Goal: Transaction & Acquisition: Purchase product/service

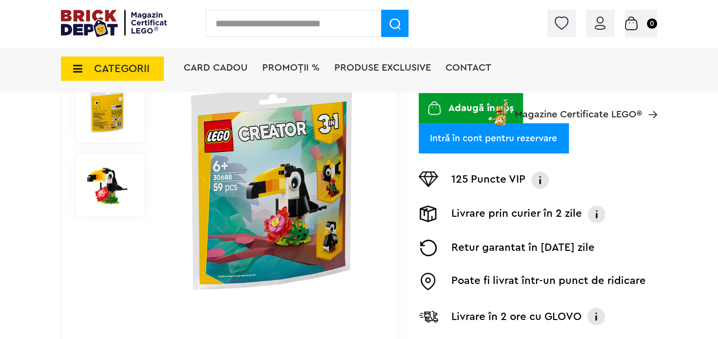
scroll to position [210, 0]
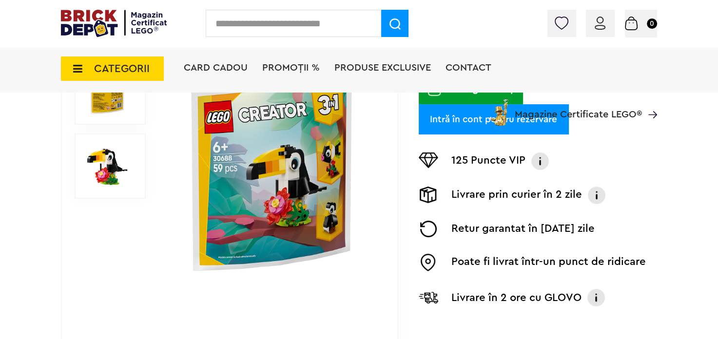
click at [329, 177] on img at bounding box center [271, 166] width 209 height 209
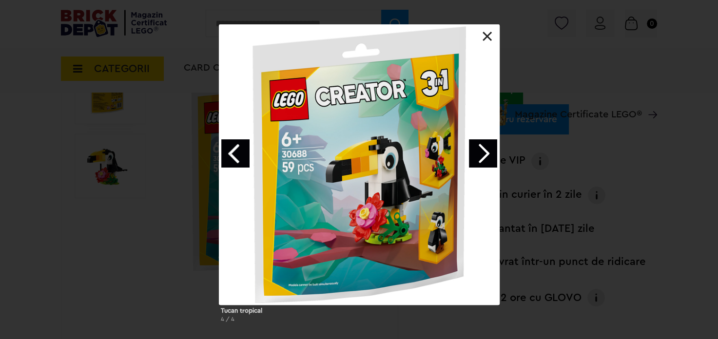
click at [435, 151] on div at bounding box center [359, 164] width 281 height 281
click at [488, 34] on link at bounding box center [488, 37] width 10 height 10
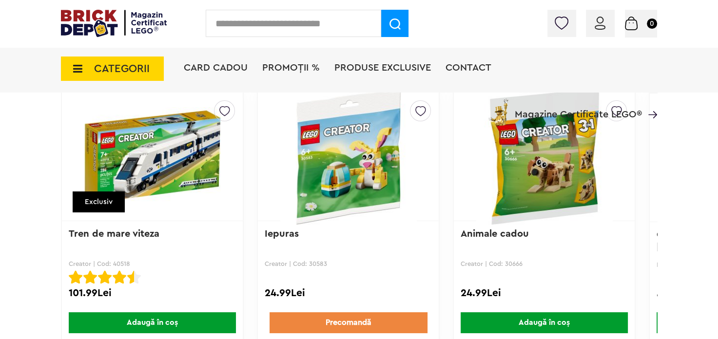
scroll to position [840, 0]
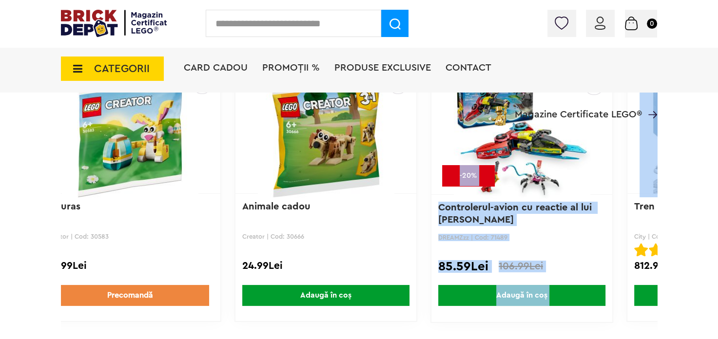
drag, startPoint x: 659, startPoint y: 172, endPoint x: 658, endPoint y: 191, distance: 18.5
click at [439, 191] on div "Creează o listă nouă Exclusiv Tren de mare viteza Creator | Cod: 40518 Tren de …" at bounding box center [141, 193] width 596 height 259
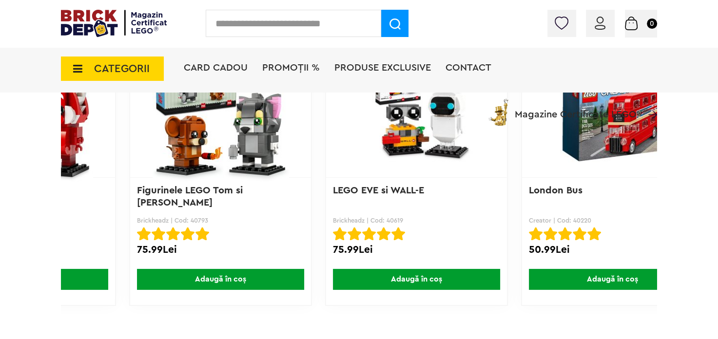
scroll to position [0, 2320]
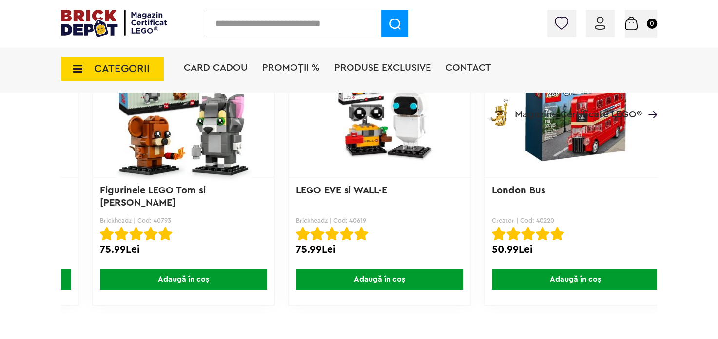
click at [366, 128] on img at bounding box center [379, 113] width 156 height 98
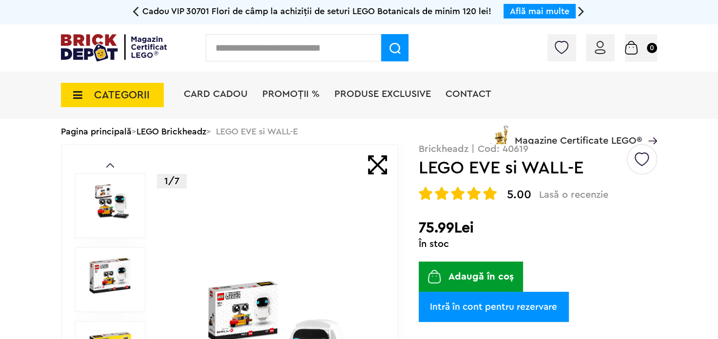
click at [555, 46] on img at bounding box center [562, 47] width 14 height 13
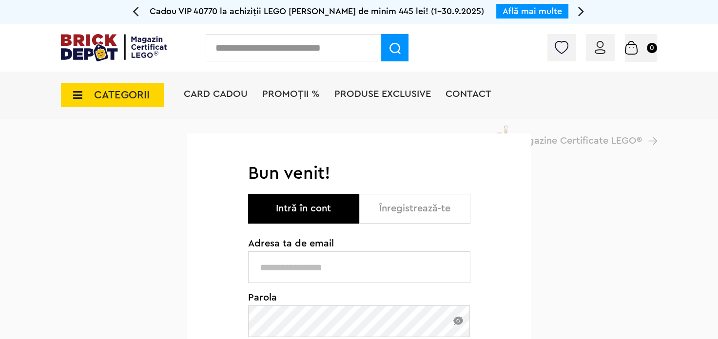
click at [296, 209] on button "Intră în cont" at bounding box center [303, 209] width 111 height 30
click at [311, 271] on input "text" at bounding box center [359, 267] width 222 height 32
type input "**********"
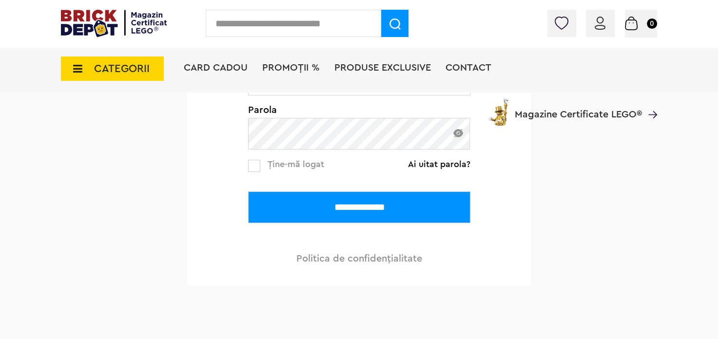
scroll to position [230, 0]
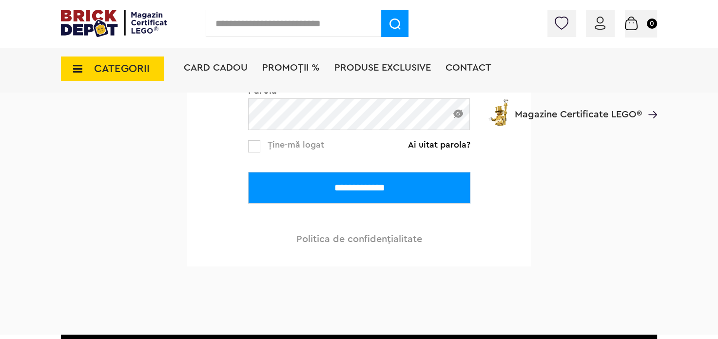
click at [309, 116] on div "Card Cadou PROMOȚII % Produse exclusive Contact Magazine Certificate LEGO®" at bounding box center [420, 85] width 473 height 80
click at [269, 107] on div "Card Cadou PROMOȚII % Produse exclusive Contact Magazine Certificate LEGO®" at bounding box center [420, 85] width 473 height 80
click at [264, 104] on div "Card Cadou PROMOȚII % Produse exclusive Contact Magazine Certificate LEGO®" at bounding box center [420, 85] width 473 height 80
click at [301, 113] on div "Card Cadou PROMOȚII % Produse exclusive Contact Magazine Certificate LEGO®" at bounding box center [420, 85] width 473 height 80
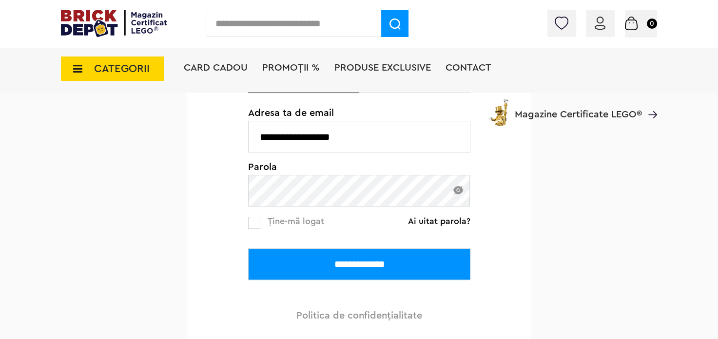
scroll to position [159, 0]
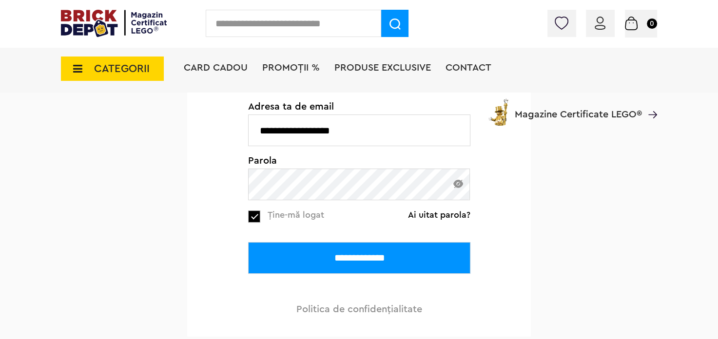
click at [319, 258] on input "**********" at bounding box center [359, 258] width 222 height 32
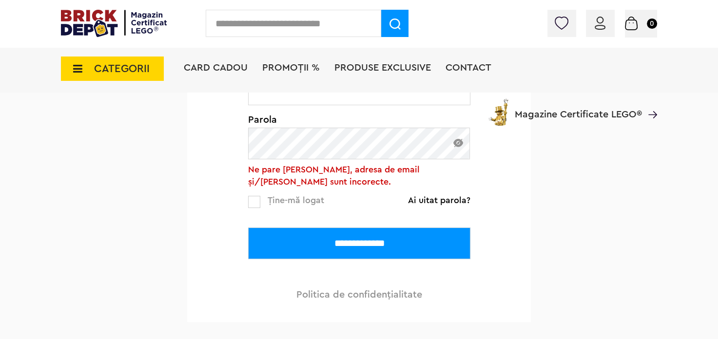
scroll to position [203, 0]
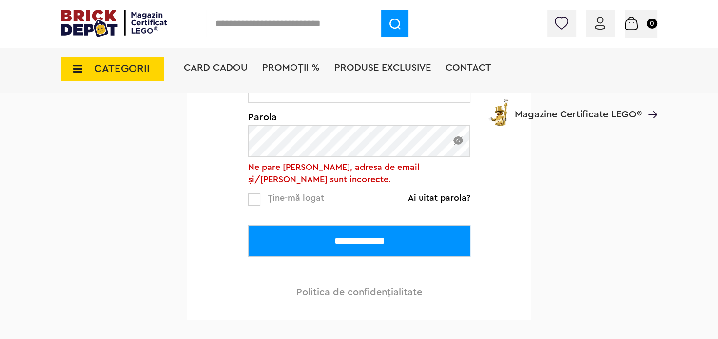
click at [459, 142] on img at bounding box center [458, 140] width 10 height 8
click at [336, 234] on input "**********" at bounding box center [359, 241] width 222 height 32
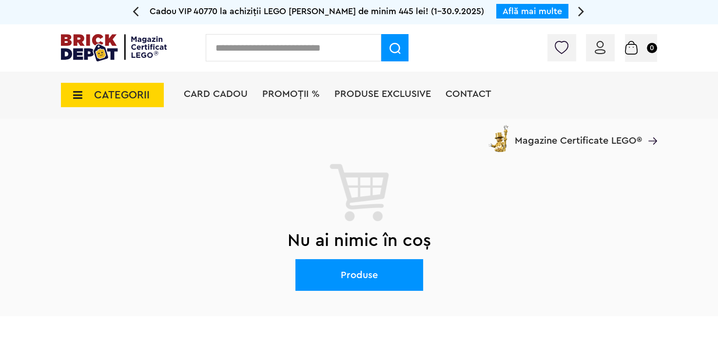
click at [555, 47] on img at bounding box center [562, 47] width 14 height 13
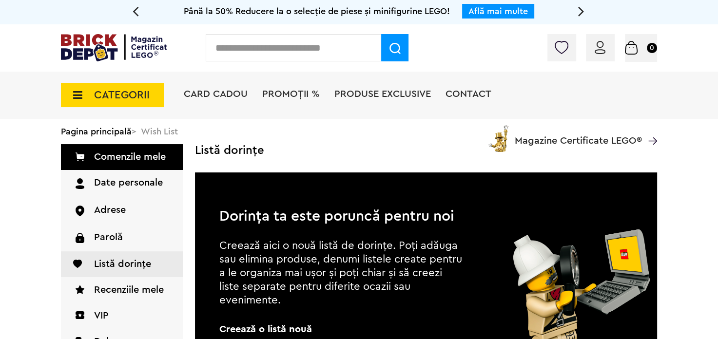
click at [127, 90] on span "CATEGORII" at bounding box center [122, 95] width 56 height 11
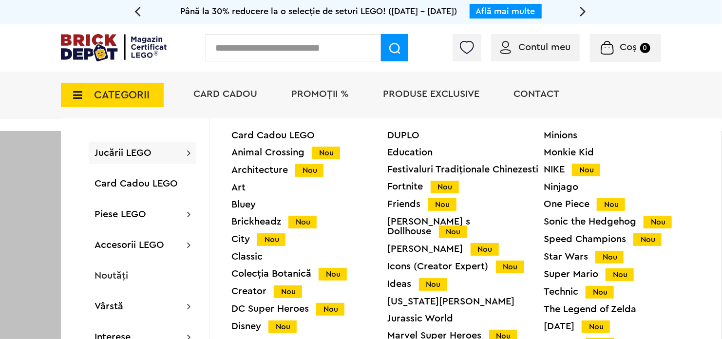
click at [127, 154] on span "Jucării LEGO" at bounding box center [123, 153] width 57 height 10
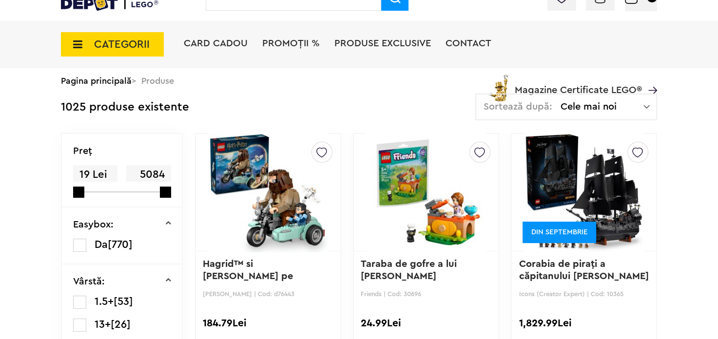
scroll to position [12, 0]
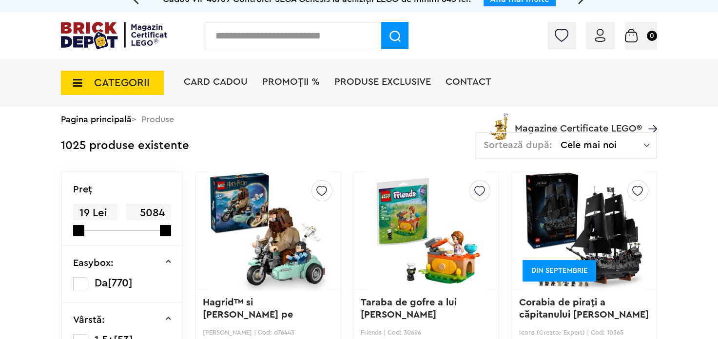
click at [648, 142] on img at bounding box center [646, 145] width 6 height 10
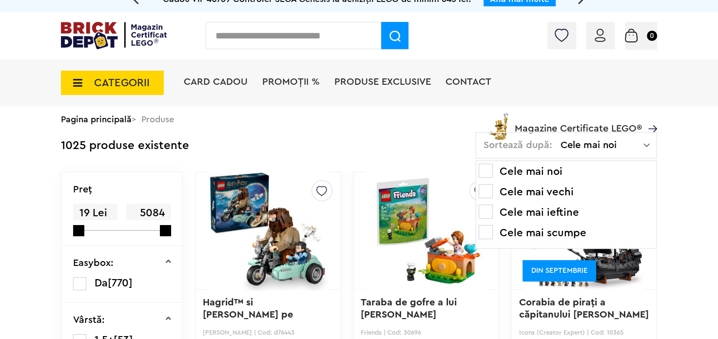
click at [570, 211] on li "Cele mai ieftine" at bounding box center [566, 213] width 175 height 16
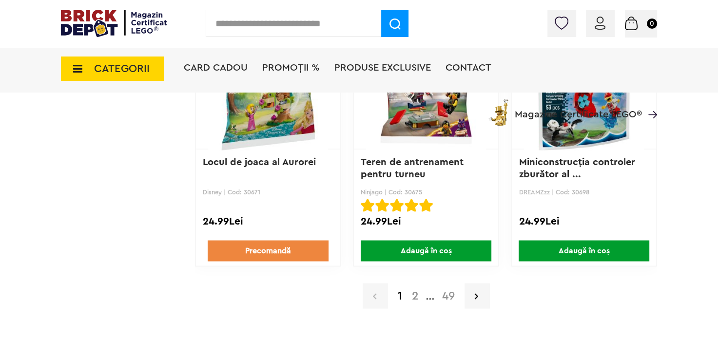
scroll to position [1667, 0]
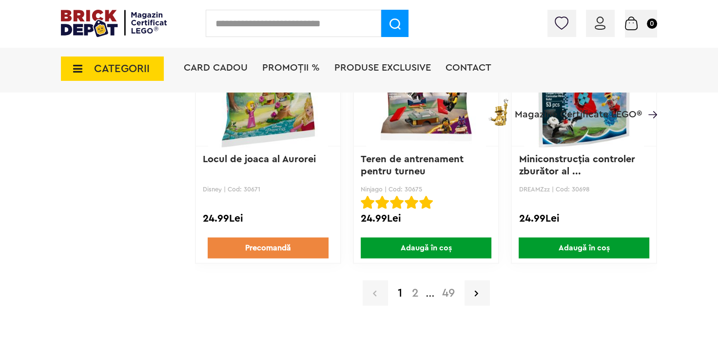
click at [586, 243] on span "Adaugă în coș" at bounding box center [584, 247] width 131 height 21
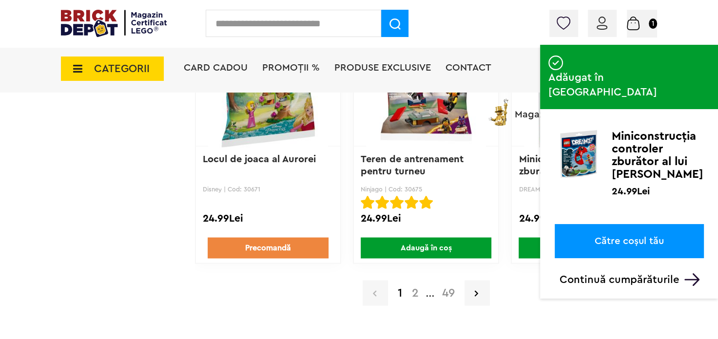
click at [415, 288] on link "2" at bounding box center [415, 293] width 17 height 12
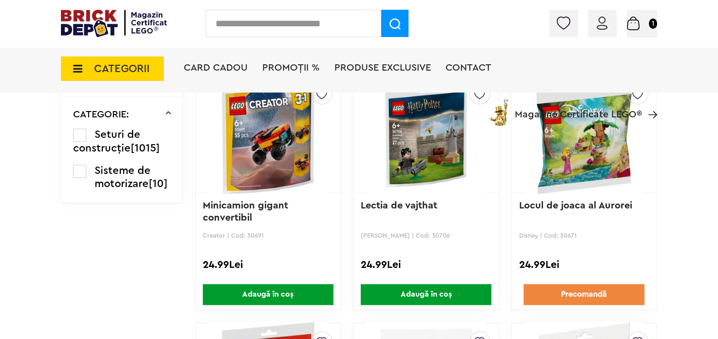
scroll to position [1118, 0]
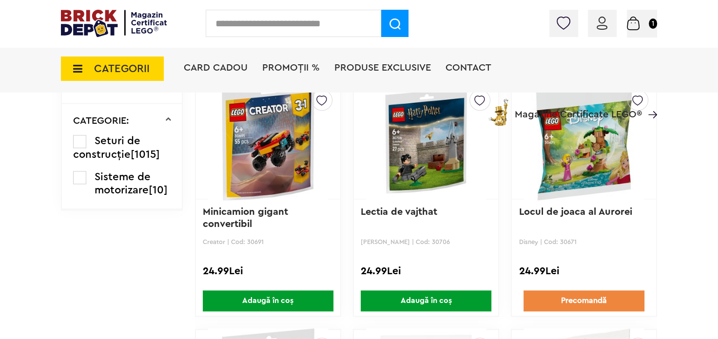
click at [264, 149] on img at bounding box center [268, 140] width 120 height 136
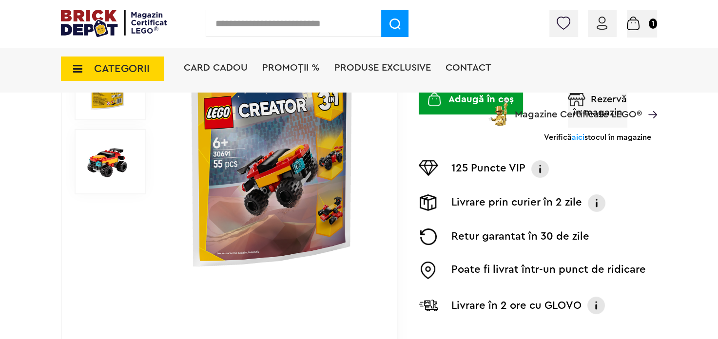
scroll to position [244, 0]
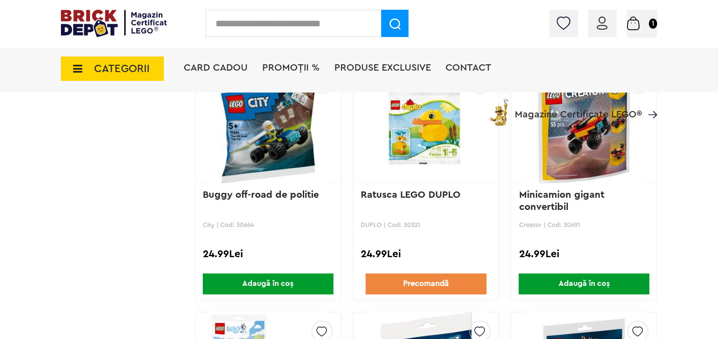
scroll to position [1389, 0]
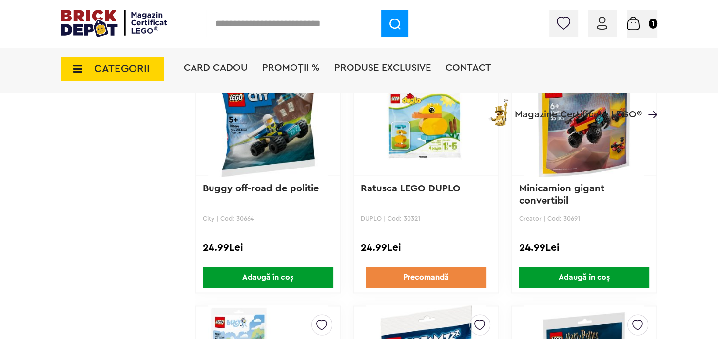
click at [597, 282] on span "Adaugă în coș" at bounding box center [584, 277] width 131 height 21
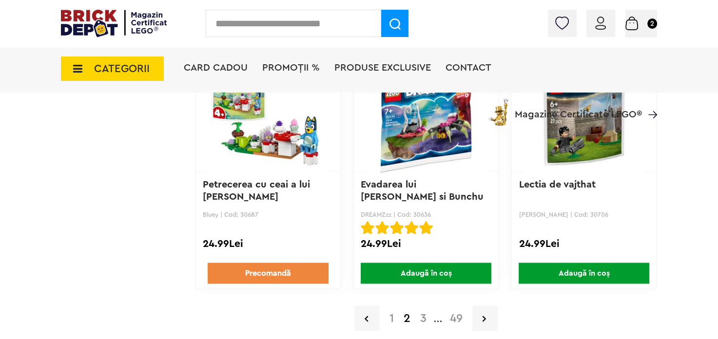
scroll to position [1683, 0]
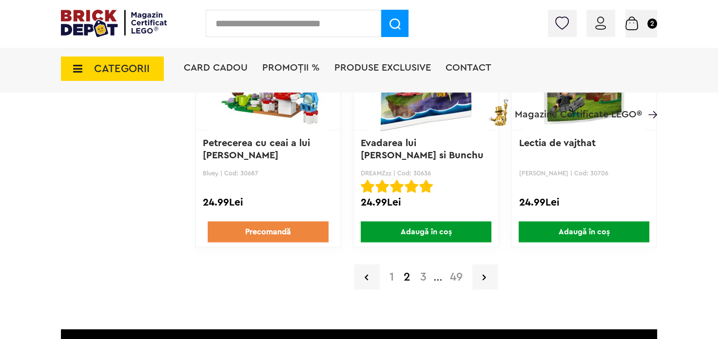
click at [423, 271] on link "3" at bounding box center [423, 277] width 16 height 12
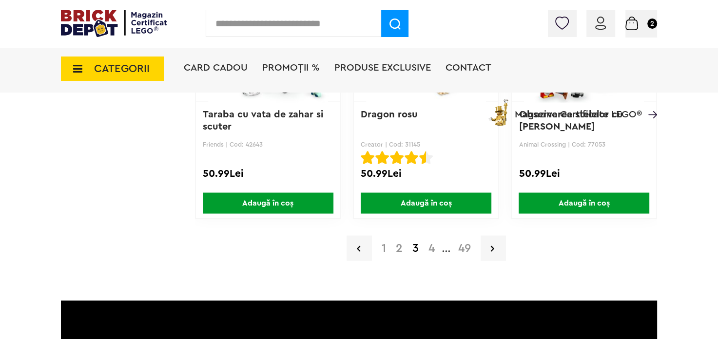
scroll to position [1715, 0]
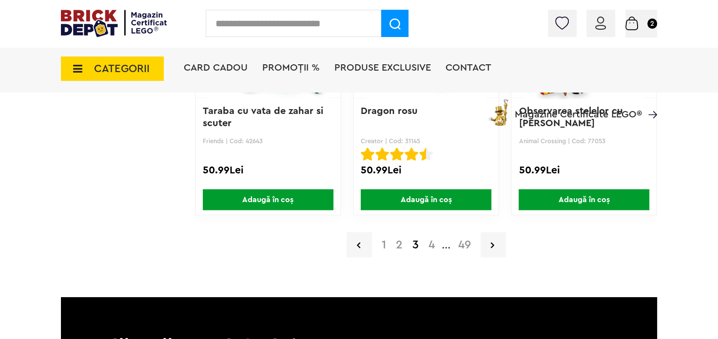
click at [432, 242] on link "4" at bounding box center [432, 245] width 16 height 12
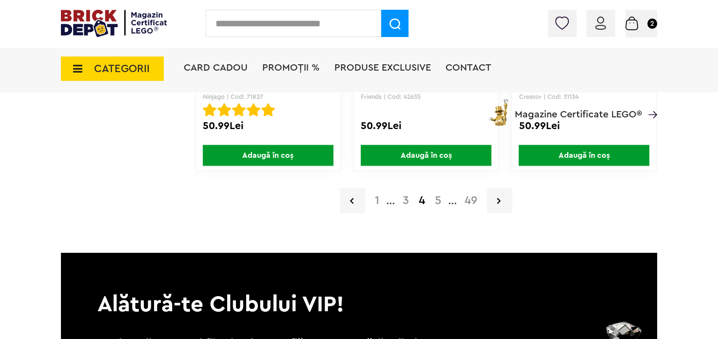
scroll to position [1763, 0]
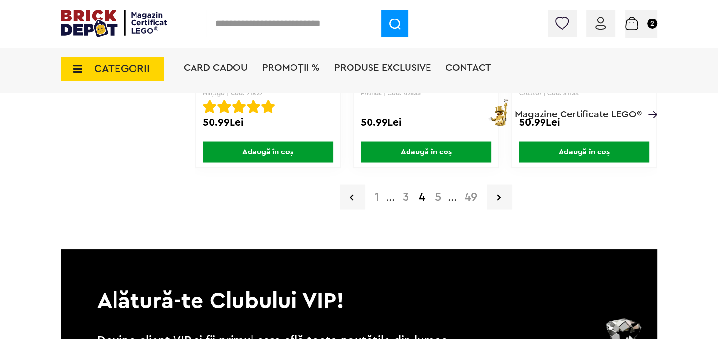
click at [439, 196] on link "5" at bounding box center [438, 197] width 16 height 12
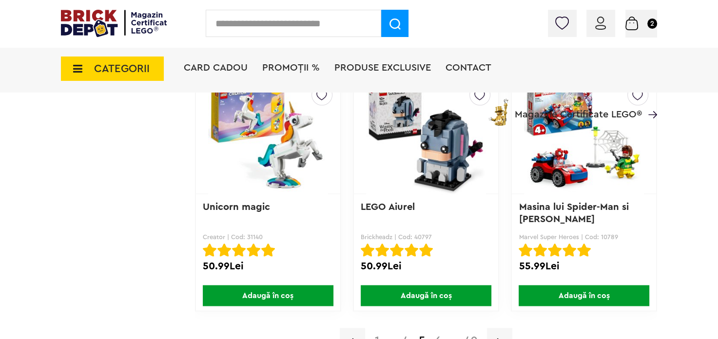
scroll to position [1654, 0]
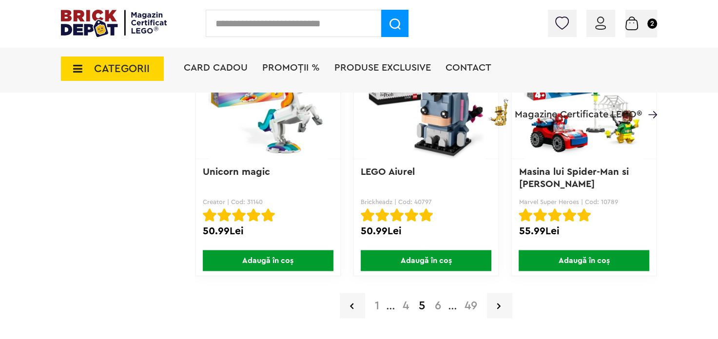
click at [436, 303] on link "6" at bounding box center [438, 306] width 16 height 12
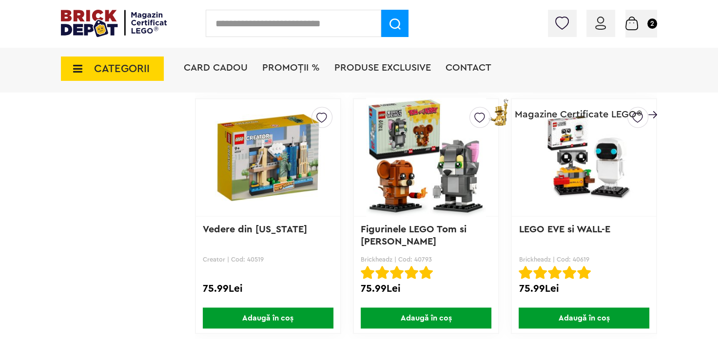
scroll to position [1603, 0]
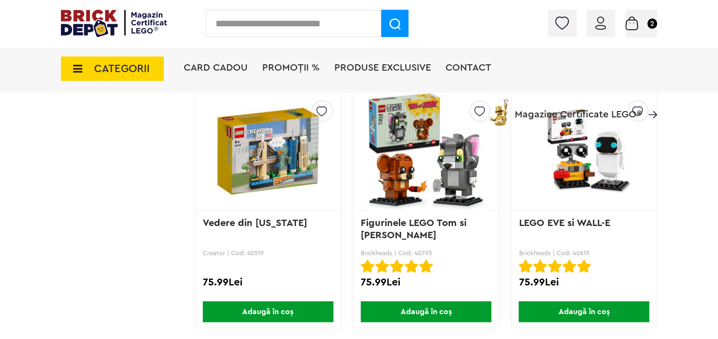
click at [569, 311] on span "Adaugă în coș" at bounding box center [584, 311] width 131 height 21
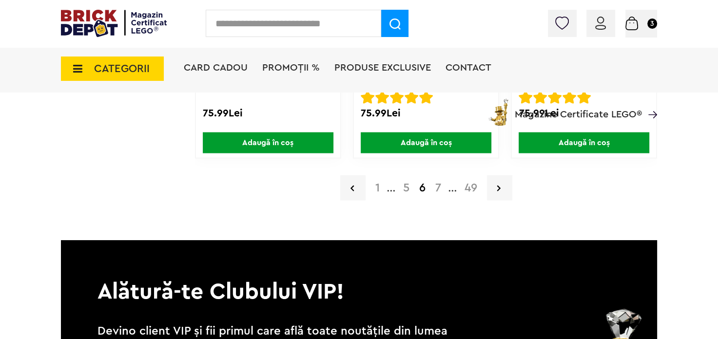
scroll to position [1782, 0]
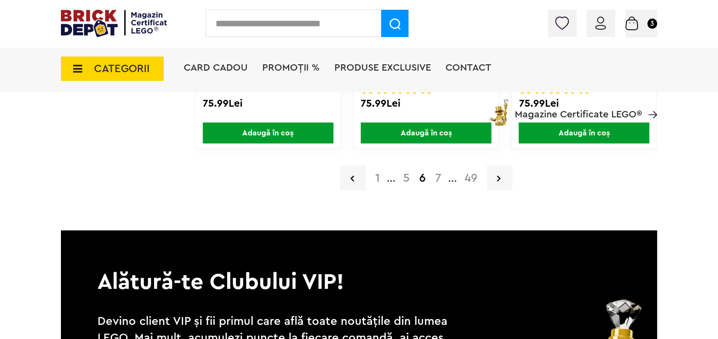
click at [436, 173] on link "7" at bounding box center [438, 178] width 16 height 12
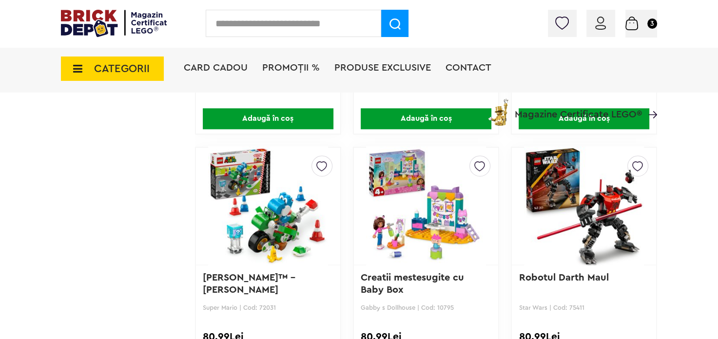
scroll to position [1329, 0]
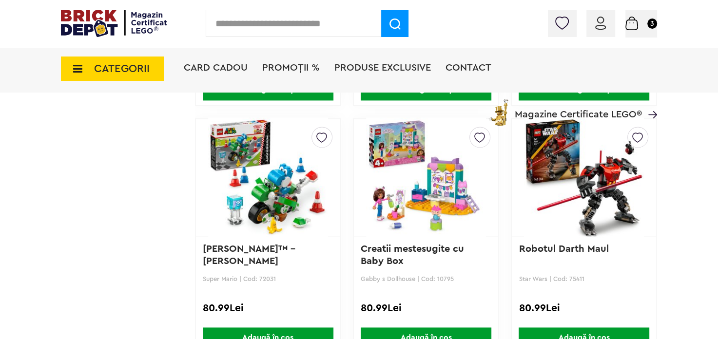
click at [252, 328] on span "Adaugă în coș" at bounding box center [268, 338] width 131 height 21
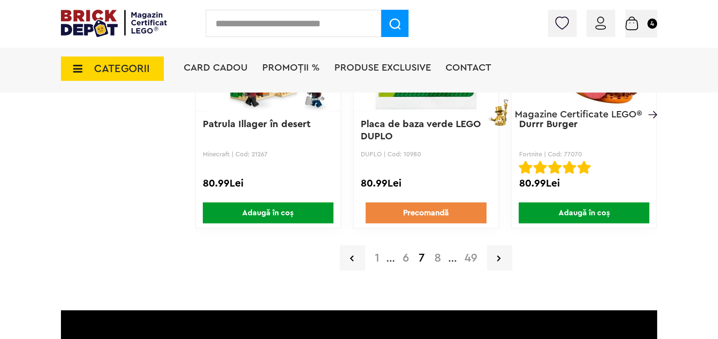
scroll to position [1725, 0]
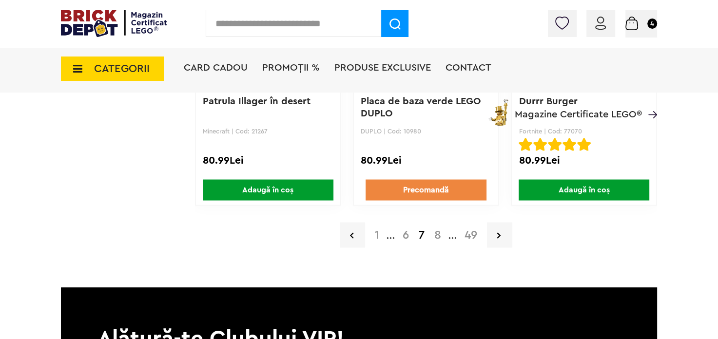
click at [438, 231] on link "8" at bounding box center [437, 235] width 17 height 12
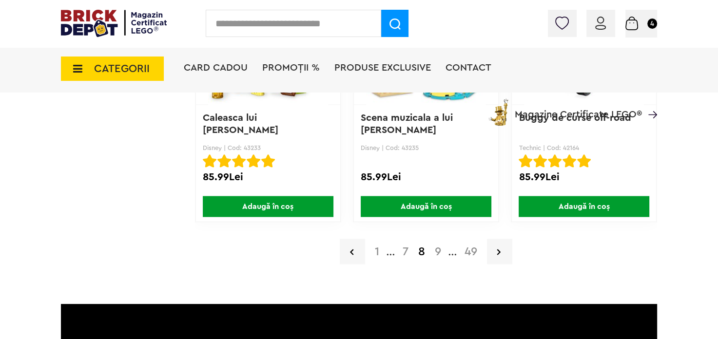
scroll to position [1721, 0]
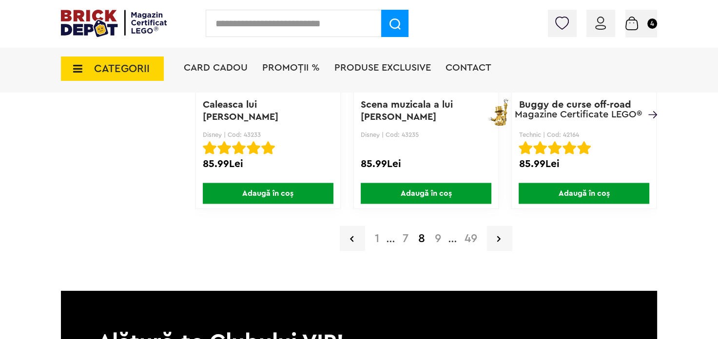
click at [436, 234] on link "9" at bounding box center [438, 238] width 16 height 12
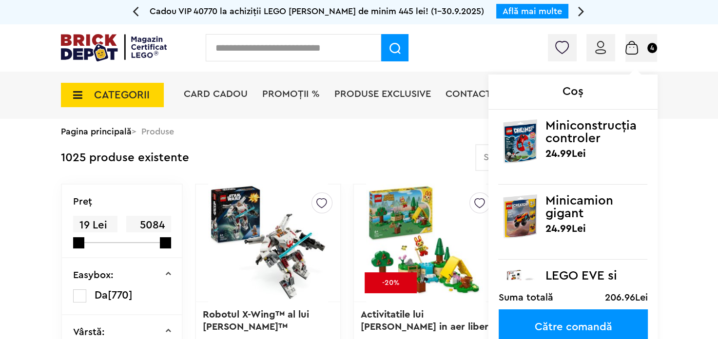
click at [647, 49] on small "4" at bounding box center [652, 48] width 10 height 10
